Goal: Information Seeking & Learning: Learn about a topic

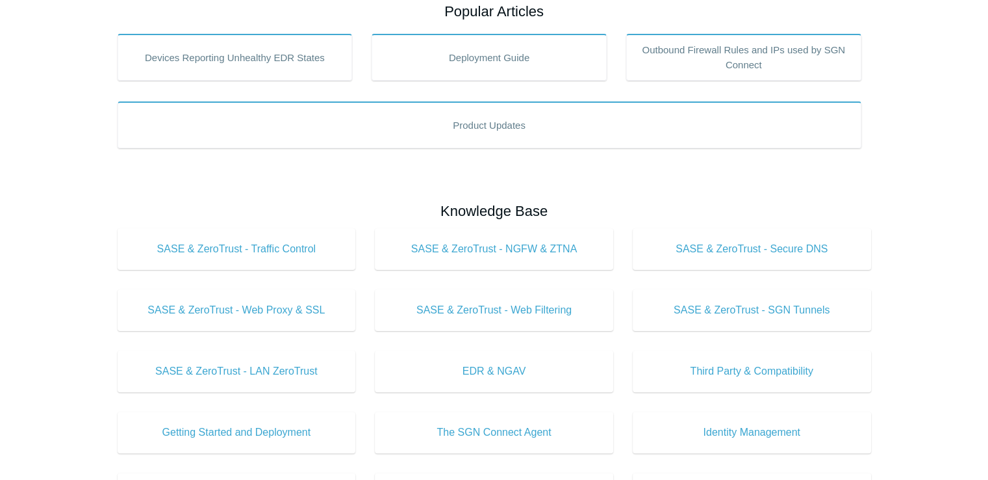
scroll to position [264, 0]
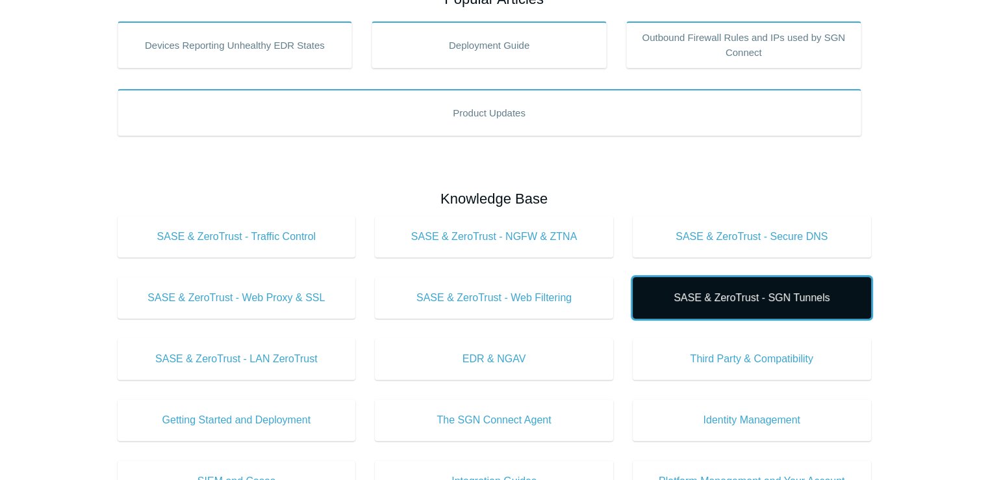
click at [762, 306] on link "SASE & ZeroTrust - SGN Tunnels" at bounding box center [752, 298] width 238 height 42
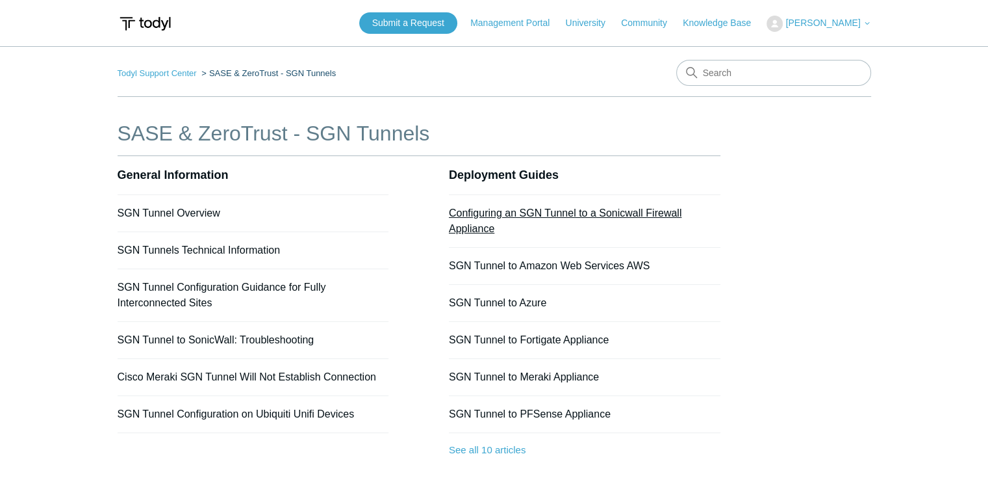
click at [570, 214] on link "Configuring an SGN Tunnel to a Sonicwall Firewall Appliance" at bounding box center [565, 220] width 233 height 27
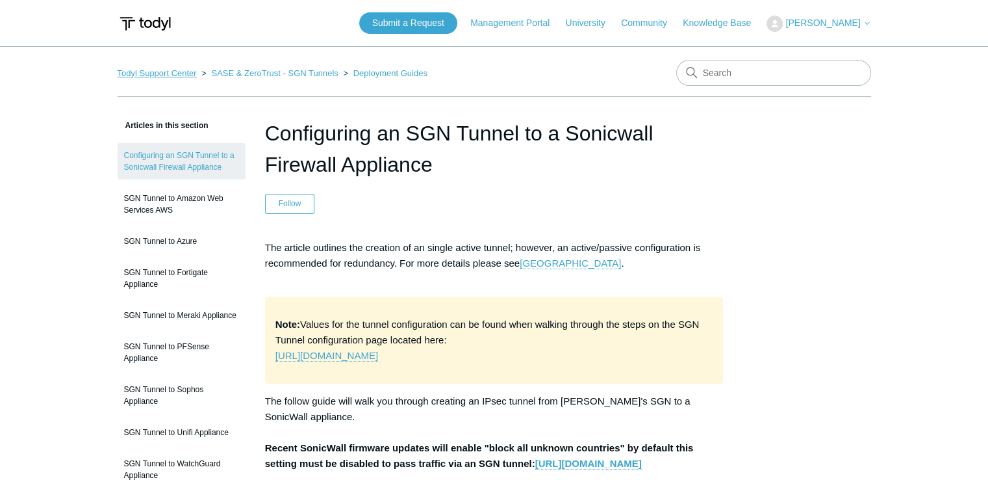
click at [157, 70] on link "Todyl Support Center" at bounding box center [157, 73] width 79 height 10
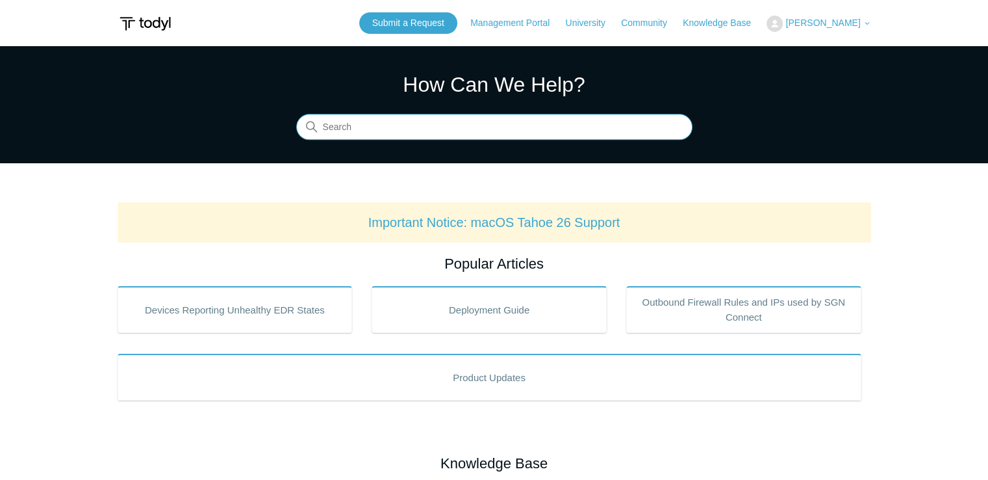
click at [359, 120] on input "Search" at bounding box center [494, 127] width 396 height 26
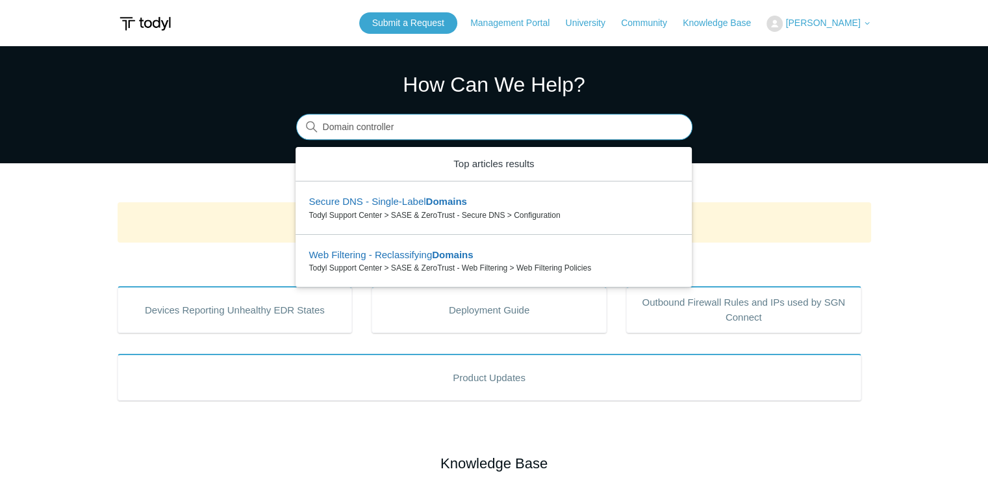
type input "Domain controller"
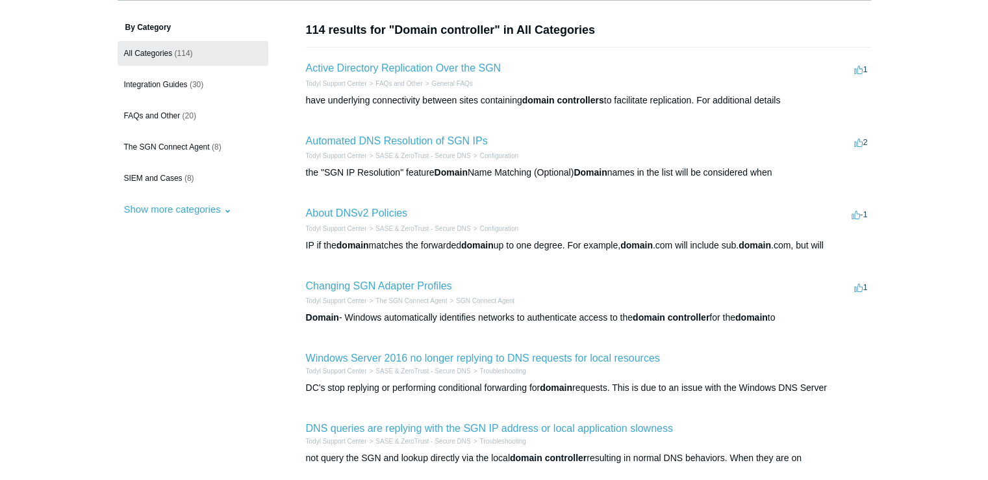
scroll to position [97, 0]
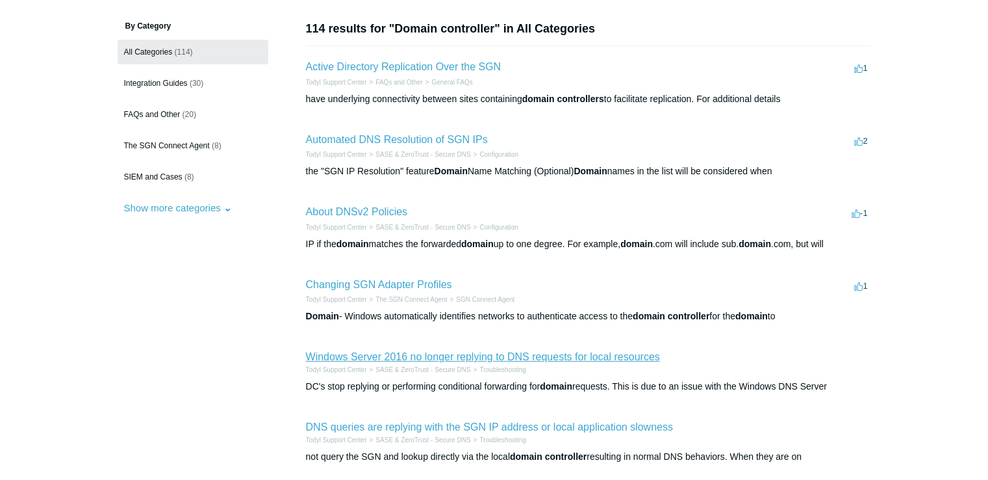
click at [502, 360] on link "Windows Server 2016 no longer replying to DNS requests for local resources" at bounding box center [483, 356] width 354 height 11
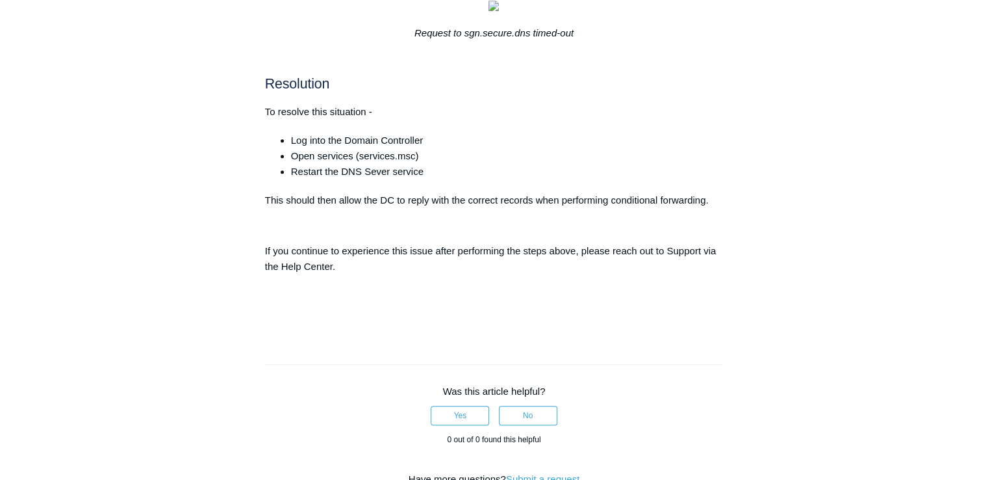
scroll to position [494, 0]
click at [590, 185] on div "Overview Occasionally we have seen Server 2016 DC's stop replying or performing…" at bounding box center [494, 35] width 459 height 578
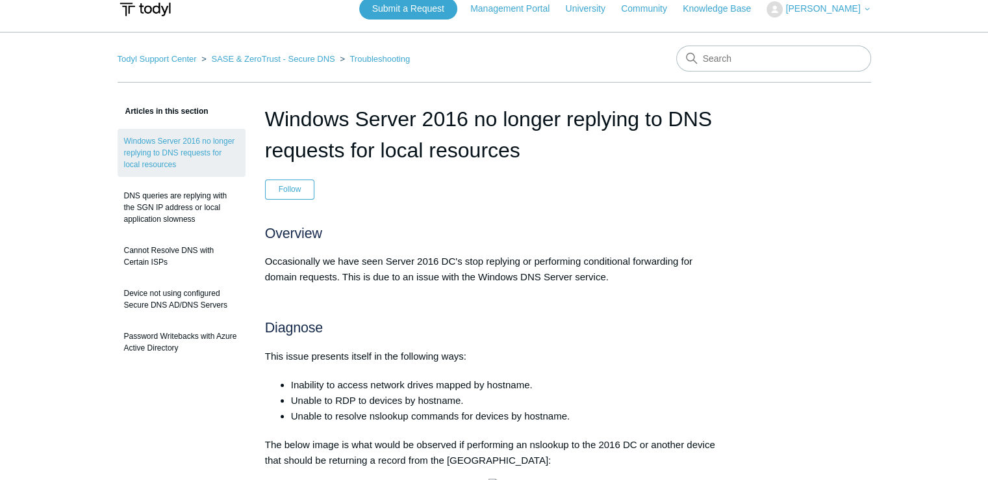
scroll to position [0, 0]
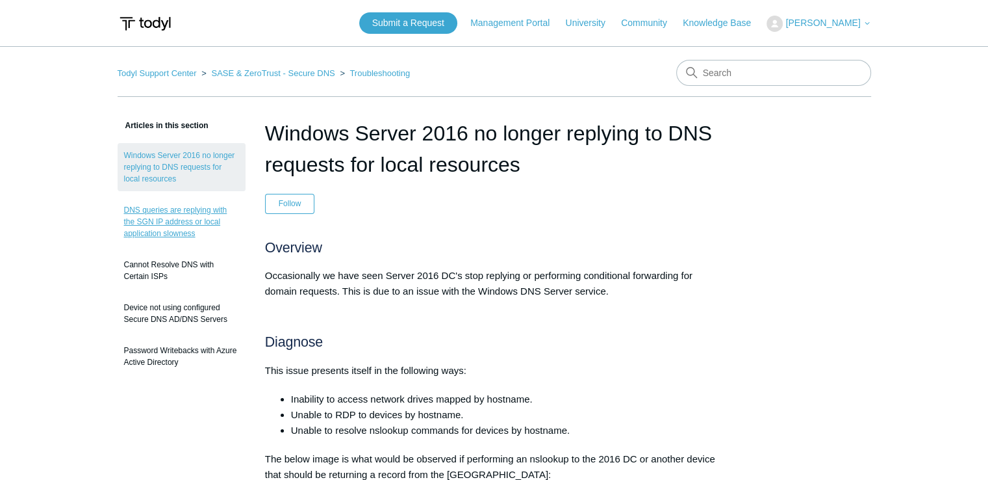
click at [187, 220] on link "DNS queries are replying with the SGN IP address or local application slowness" at bounding box center [182, 222] width 128 height 48
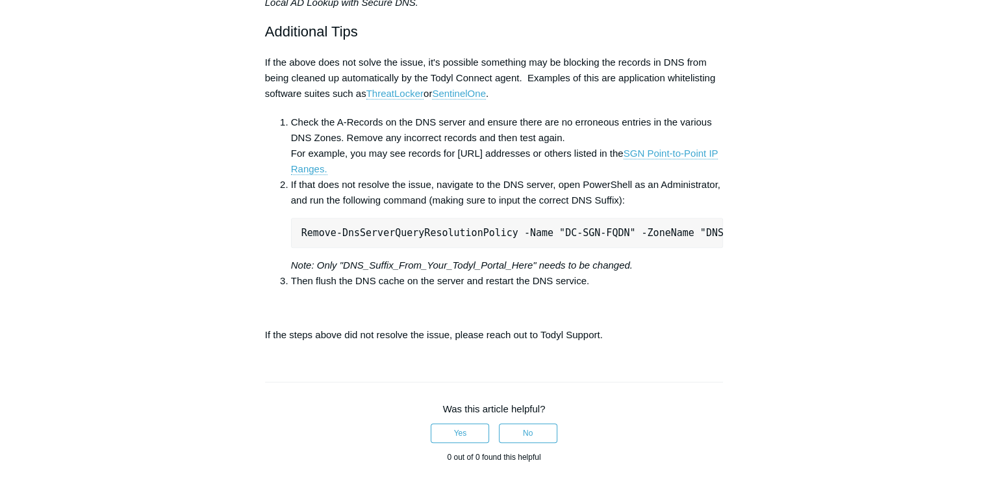
scroll to position [793, 0]
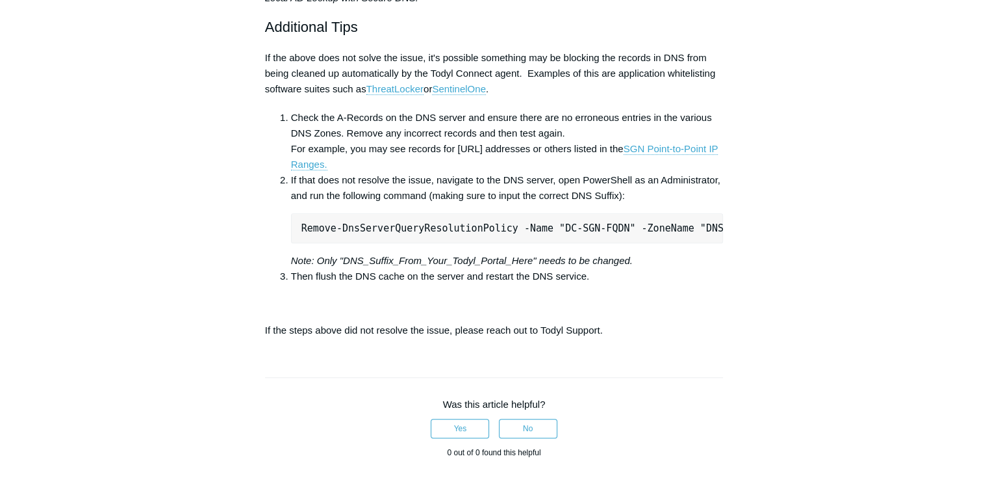
click at [753, 162] on div "Articles in this section Windows Server 2016 no longer replying to DNS requests…" at bounding box center [495, 60] width 754 height 1471
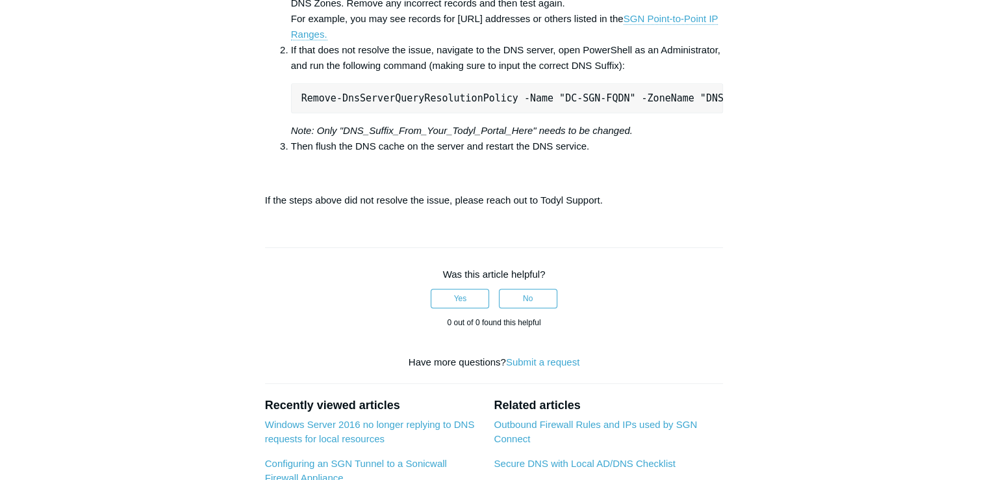
scroll to position [949, 0]
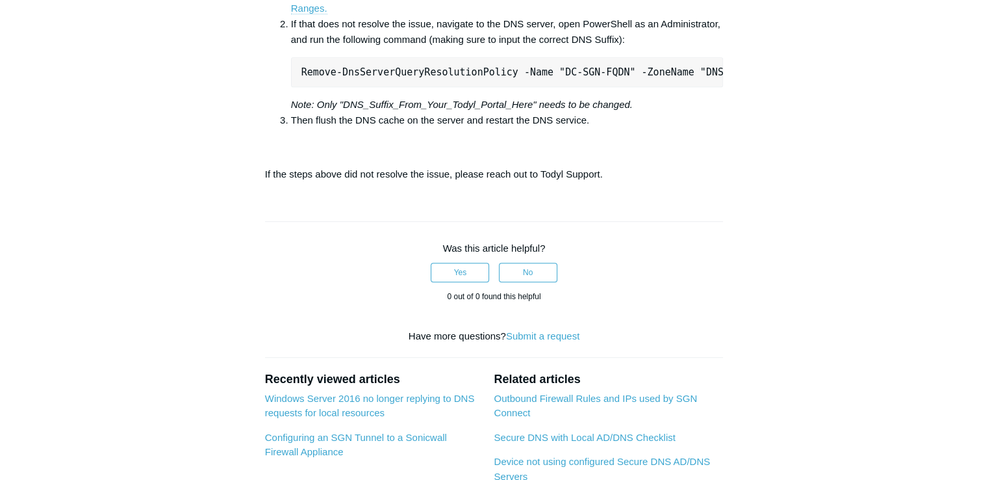
click at [710, 14] on link "SGN Point-to-Point IP Ranges." at bounding box center [505, 0] width 428 height 27
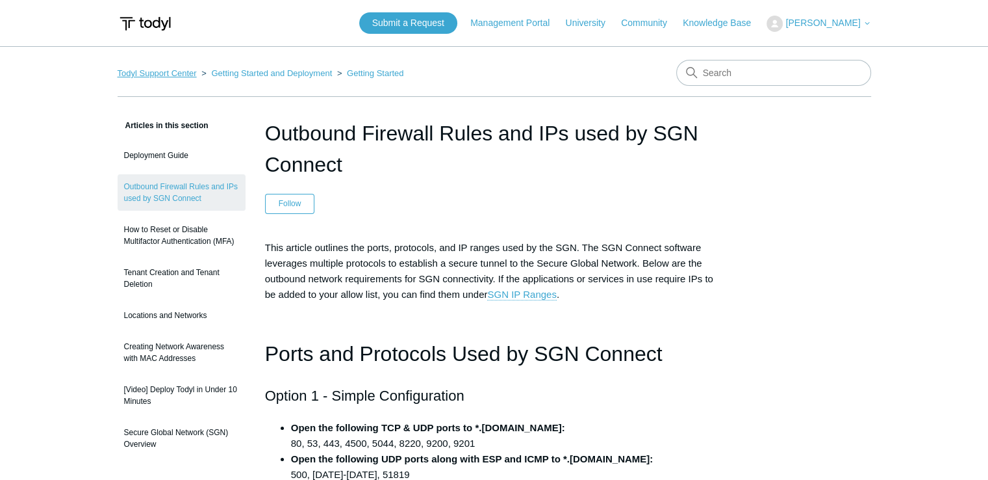
click at [148, 75] on link "Todyl Support Center" at bounding box center [157, 73] width 79 height 10
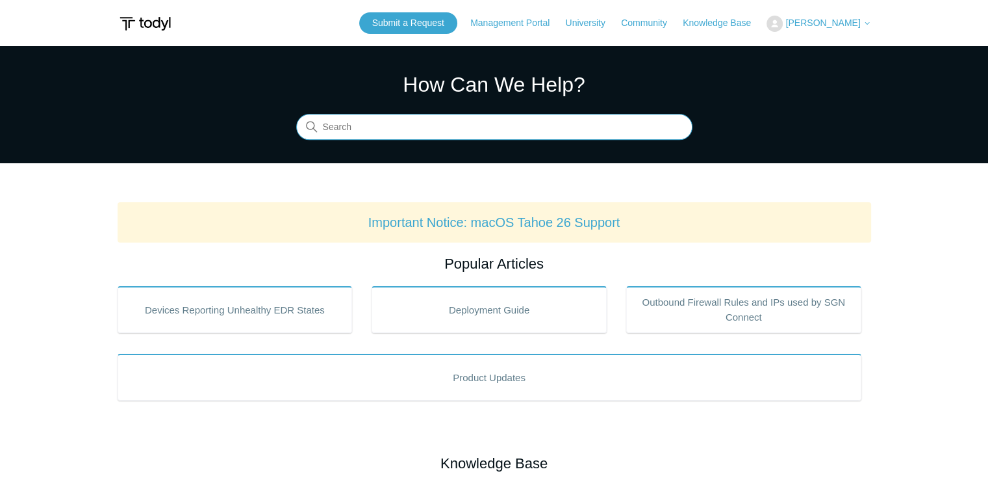
click at [603, 130] on input "Search" at bounding box center [494, 127] width 396 height 26
type input "domain controller"
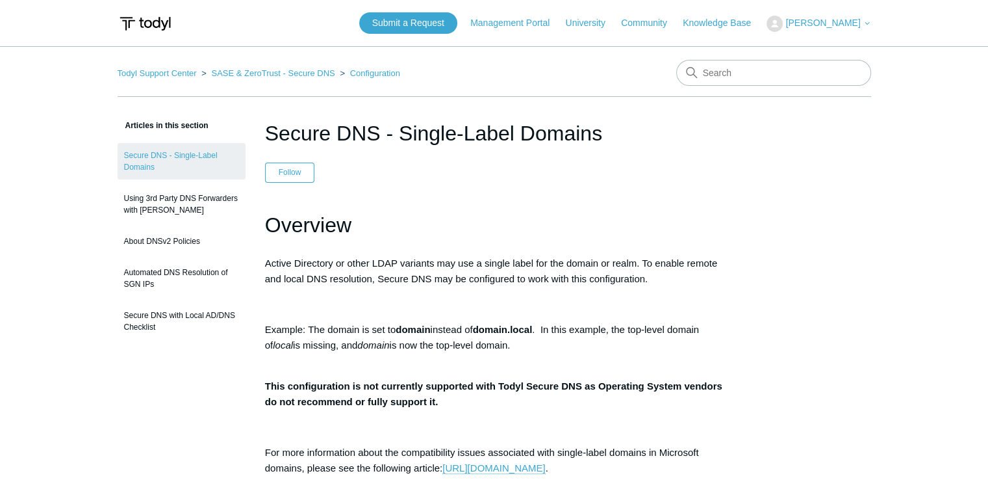
click at [650, 276] on p "Active Directory or other LDAP variants may use a single label for the domain o…" at bounding box center [494, 270] width 459 height 31
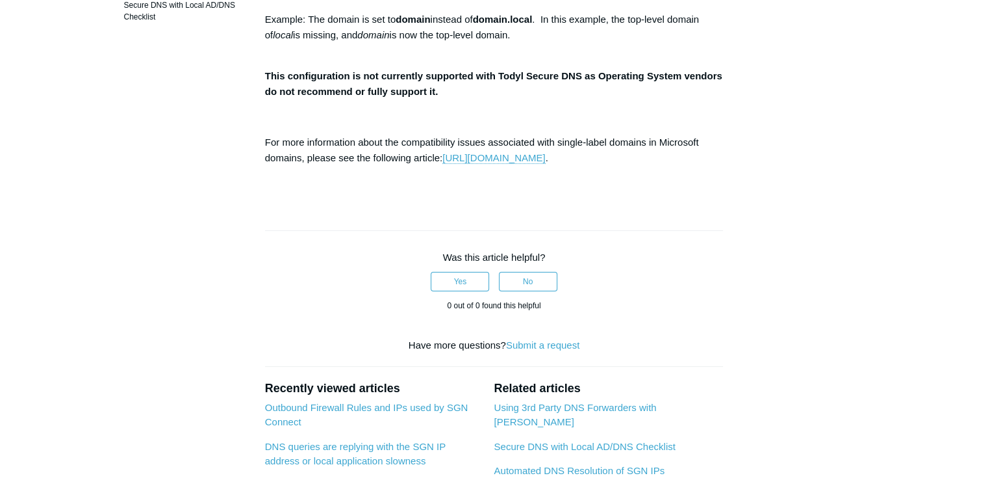
scroll to position [312, 0]
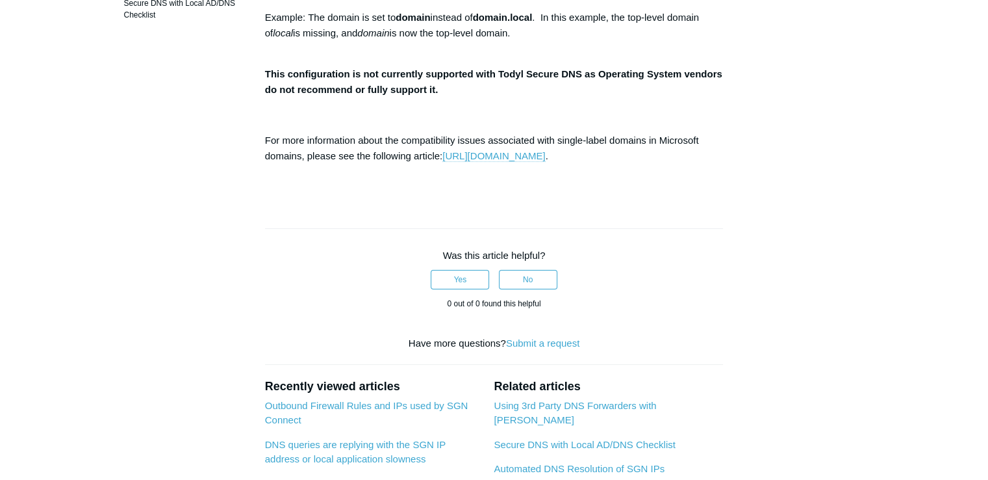
click at [476, 157] on link "https://learn.microsoft.com/en-US/troubleshoot/windows-server/active-directory/…" at bounding box center [494, 156] width 103 height 12
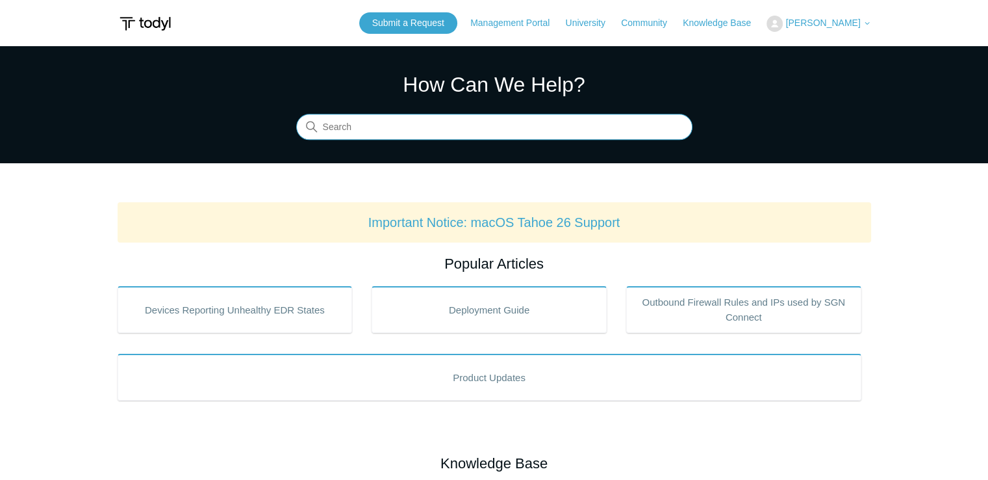
click at [511, 123] on input "Search" at bounding box center [494, 127] width 396 height 26
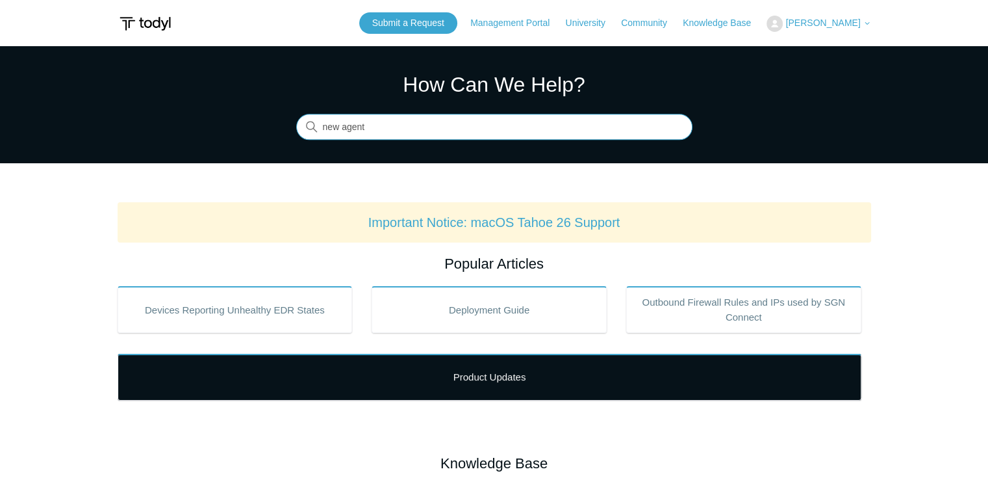
type input "new agent"
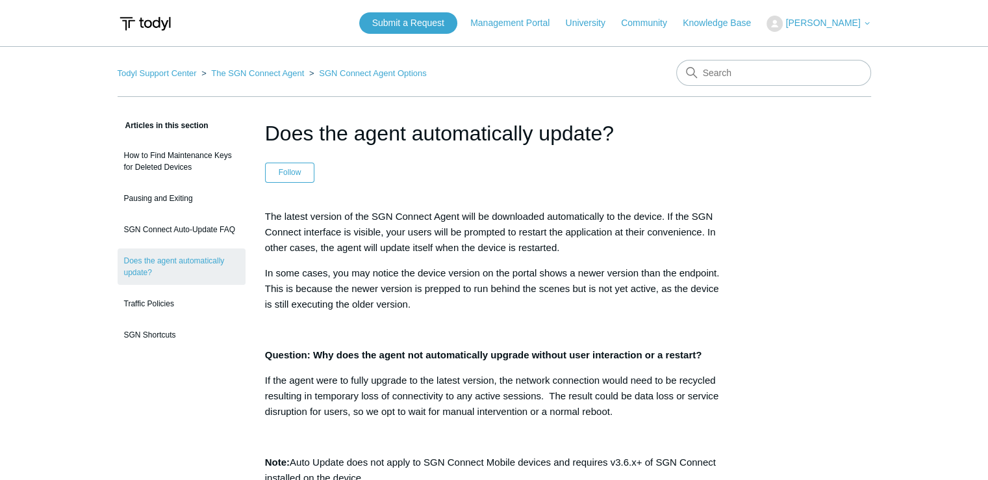
click at [590, 313] on div "The latest version of the SGN Connect Agent will be downloaded automatically to…" at bounding box center [494, 347] width 459 height 277
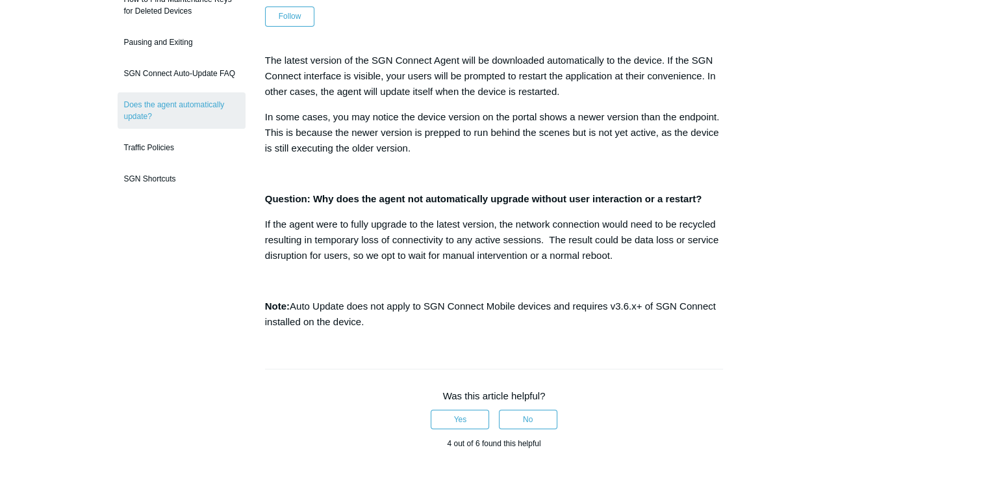
scroll to position [182, 0]
